Goal: Information Seeking & Learning: Check status

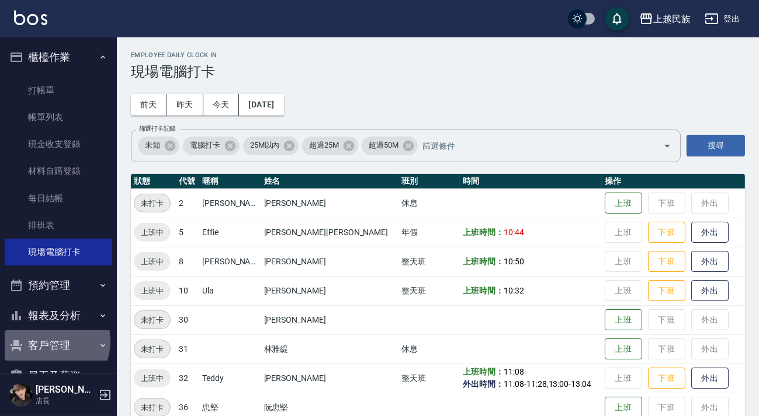
click at [48, 341] on button "客戶管理" at bounding box center [58, 346] width 107 height 30
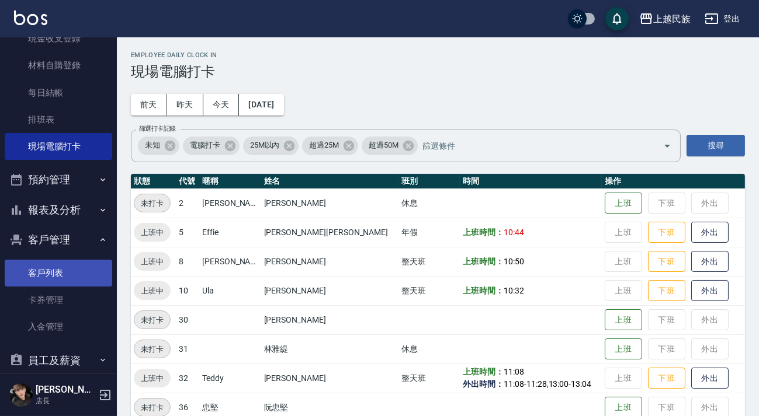
click at [51, 275] on link "客戶列表" at bounding box center [58, 273] width 107 height 27
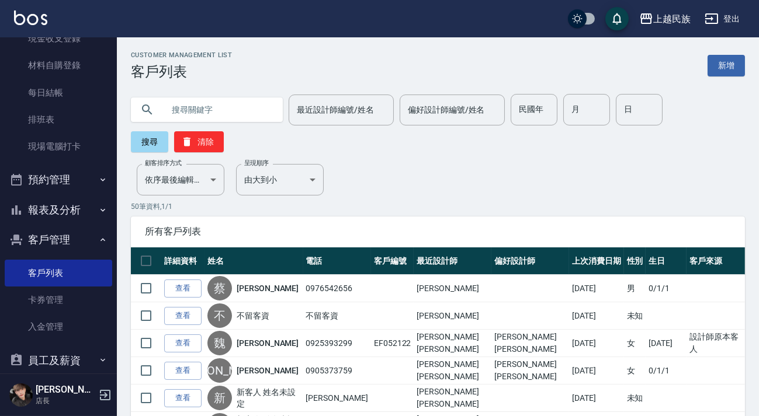
click at [257, 116] on input "text" at bounding box center [219, 110] width 110 height 32
type input "[PERSON_NAME]"
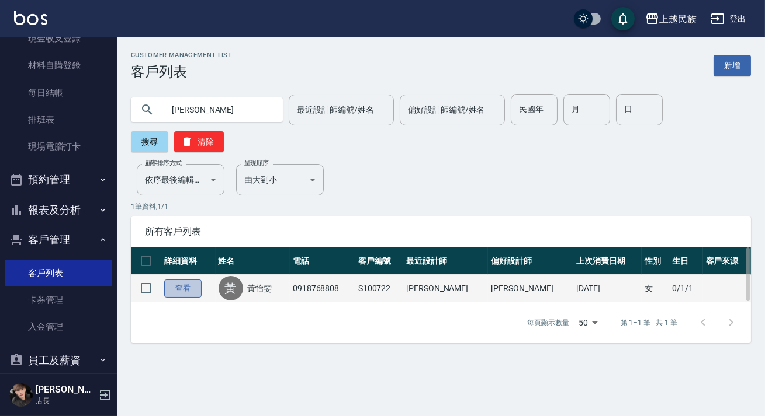
click at [187, 290] on link "查看" at bounding box center [182, 289] width 37 height 18
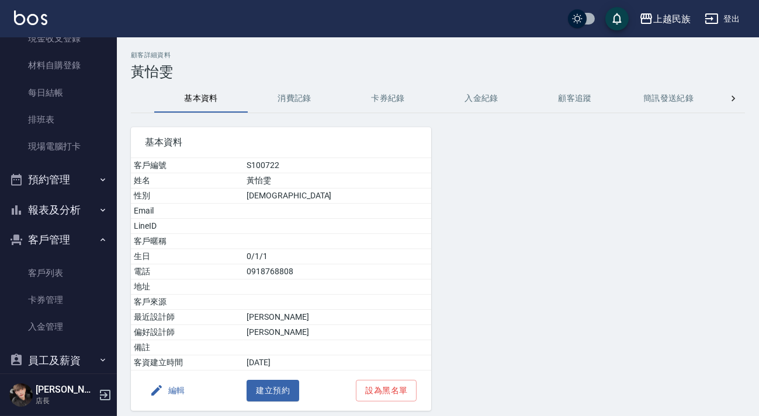
click at [296, 100] on button "消費記錄" at bounding box center [294, 99] width 93 height 28
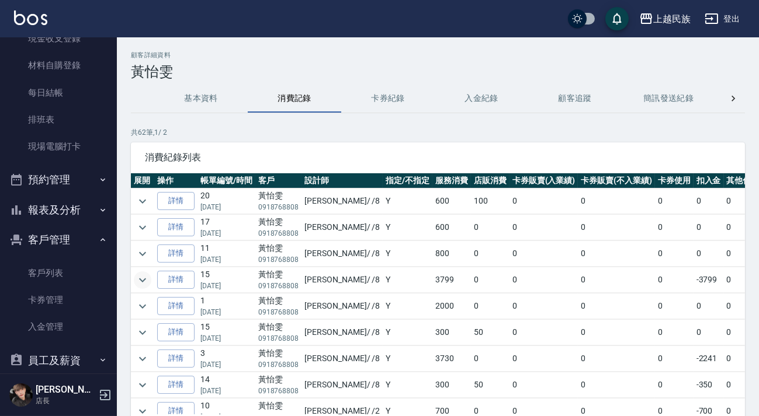
click at [146, 286] on icon "expand row" at bounding box center [143, 280] width 14 height 14
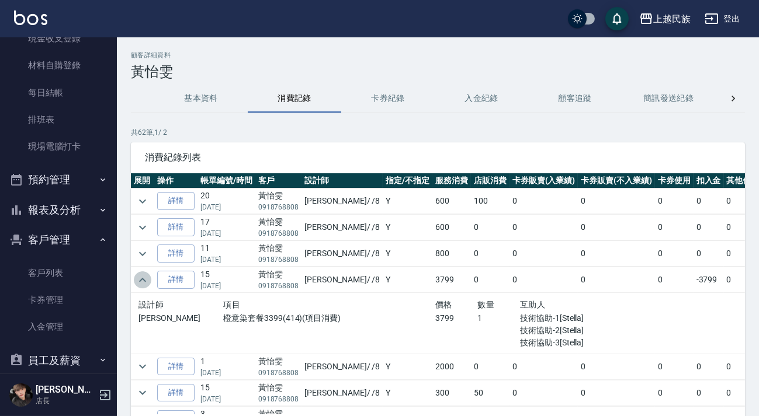
click at [146, 286] on icon "expand row" at bounding box center [143, 280] width 14 height 14
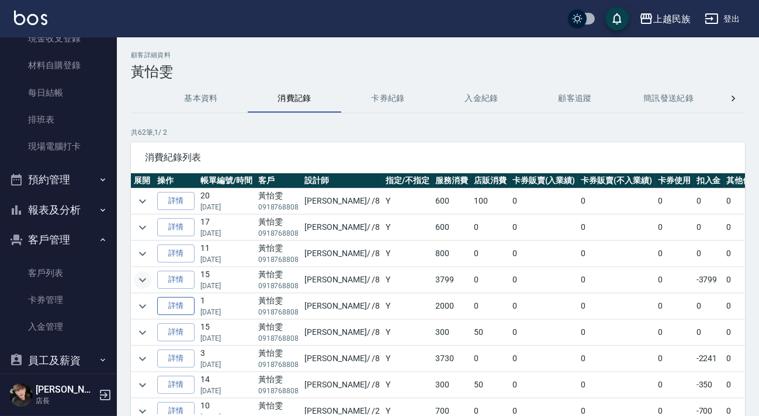
scroll to position [53, 0]
click at [136, 303] on icon "expand row" at bounding box center [143, 307] width 14 height 14
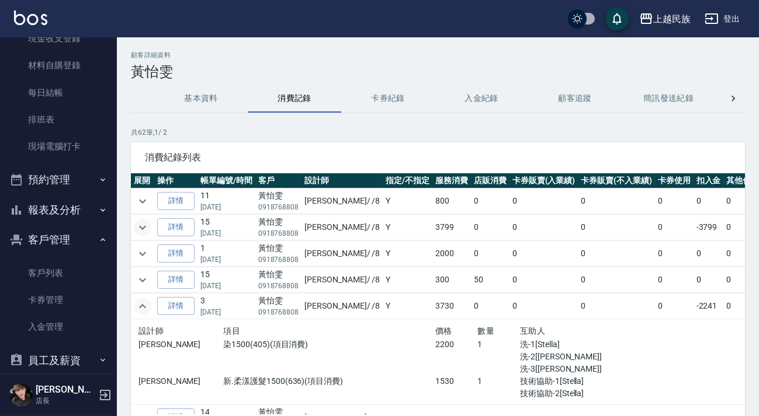
click at [147, 304] on icon "expand row" at bounding box center [143, 307] width 14 height 14
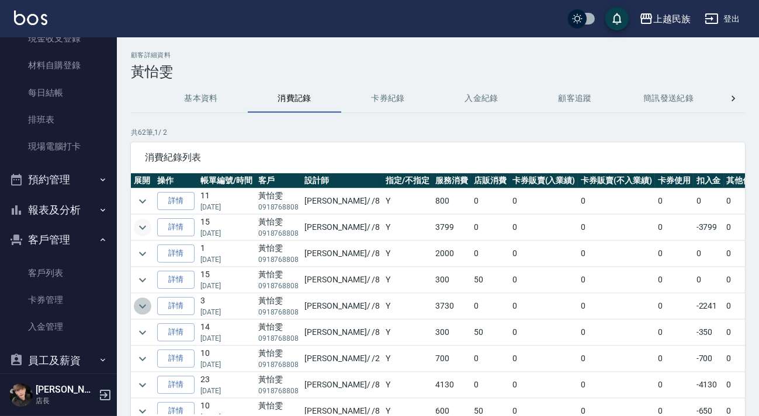
click at [138, 307] on icon "expand row" at bounding box center [143, 307] width 14 height 14
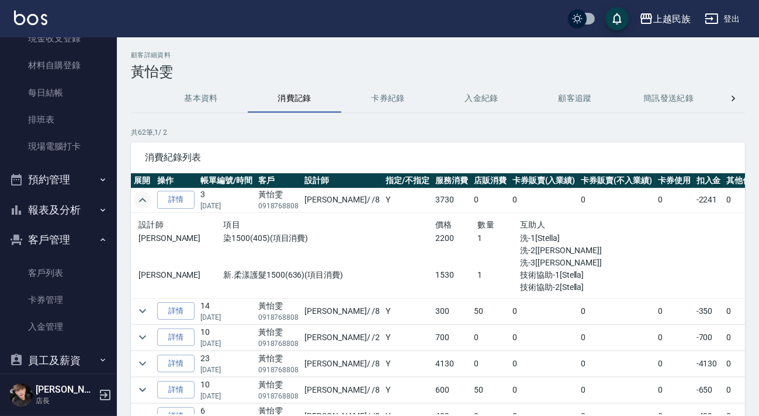
scroll to position [212, 0]
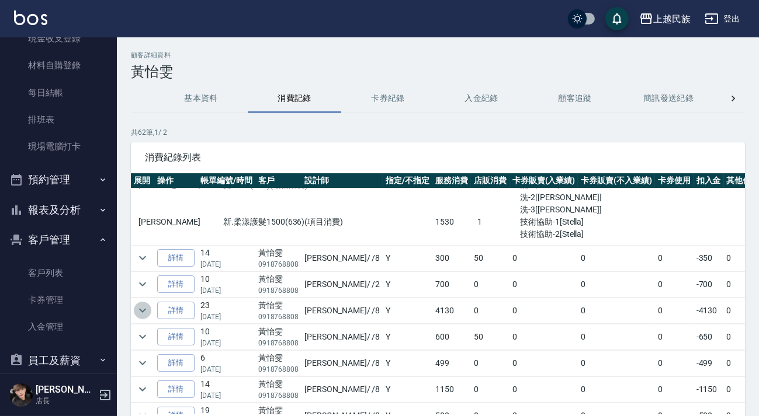
click at [137, 311] on icon "expand row" at bounding box center [143, 311] width 14 height 14
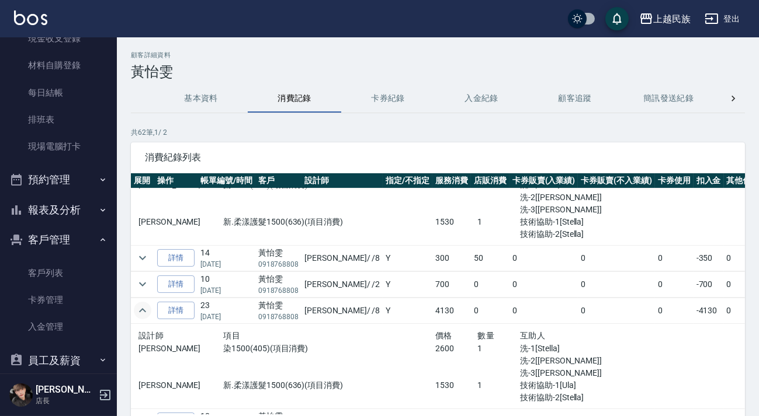
scroll to position [159, 0]
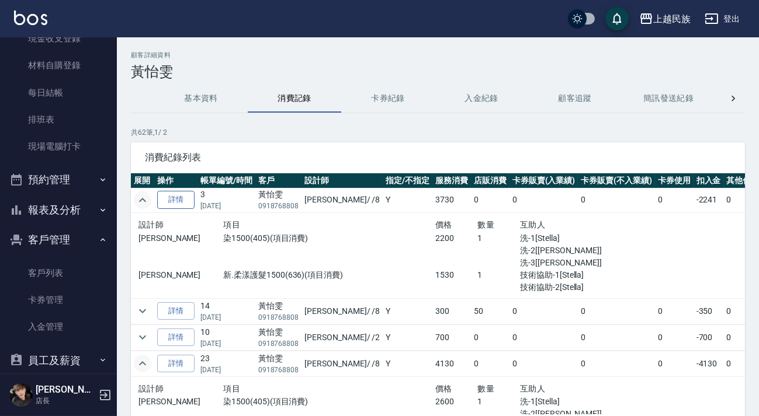
click at [167, 202] on link "詳情" at bounding box center [175, 200] width 37 height 18
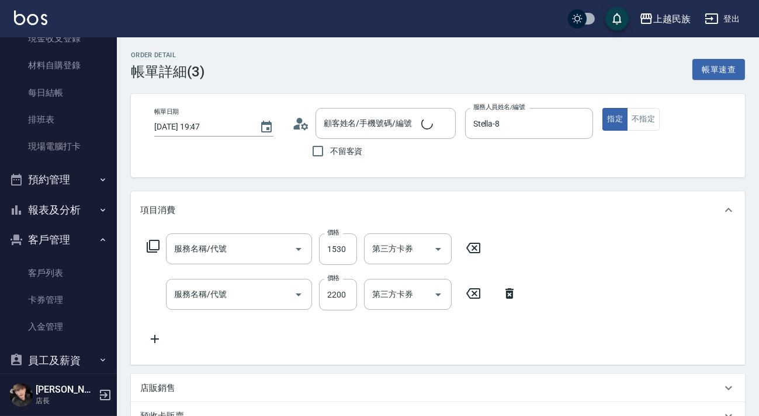
type input "[DATE] 19:47"
type input "Stella-8"
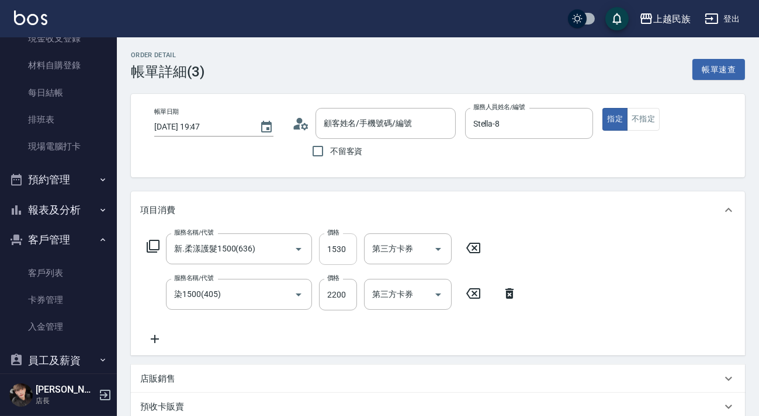
type input "新.柔漾護髮1500(636)"
type input "染1500(405)"
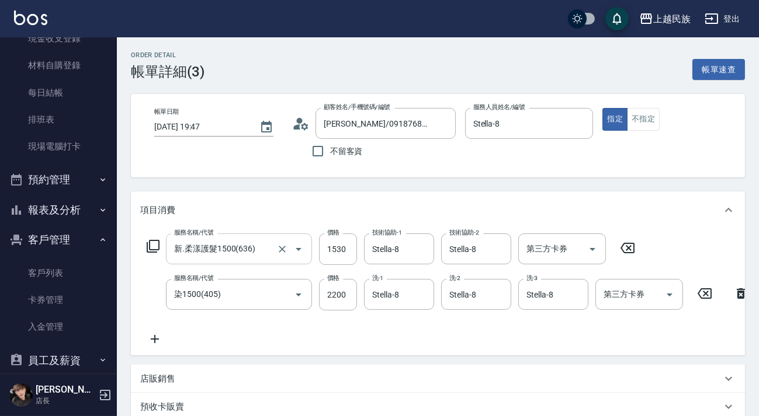
type input "[PERSON_NAME]/0918768808/S100722"
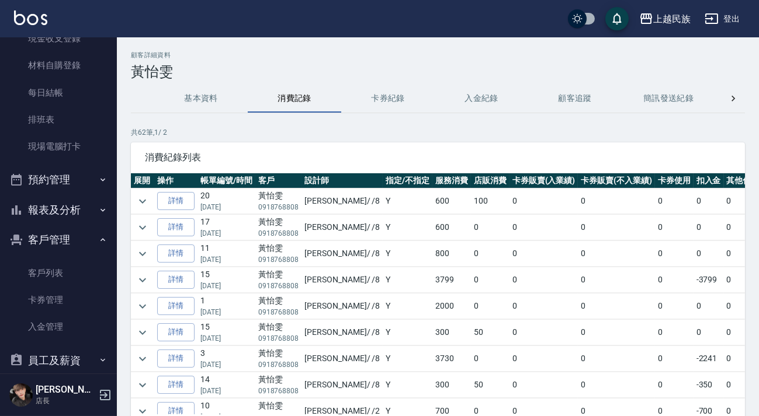
scroll to position [53, 0]
click at [144, 380] on icon "expand row" at bounding box center [143, 385] width 14 height 14
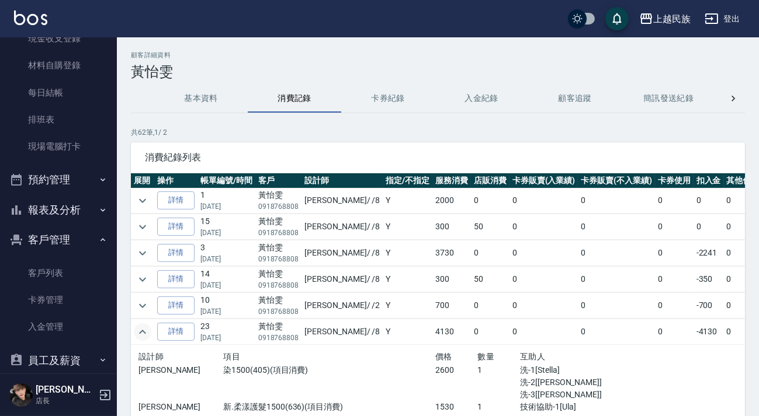
scroll to position [159, 0]
